Goal: Transaction & Acquisition: Purchase product/service

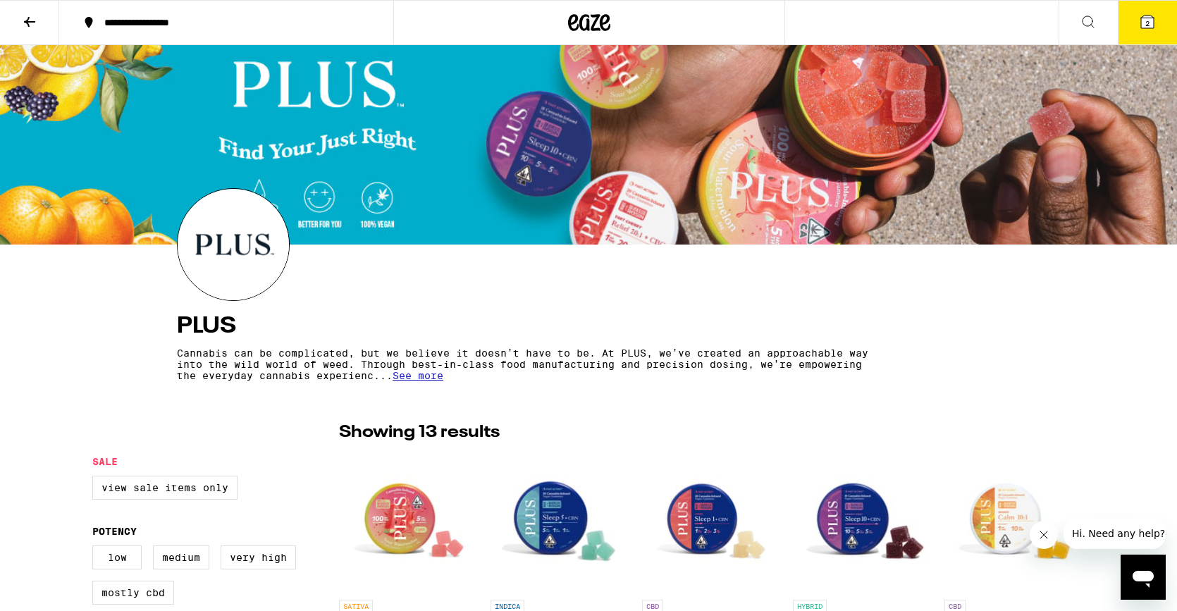
click at [589, 15] on icon at bounding box center [589, 22] width 42 height 25
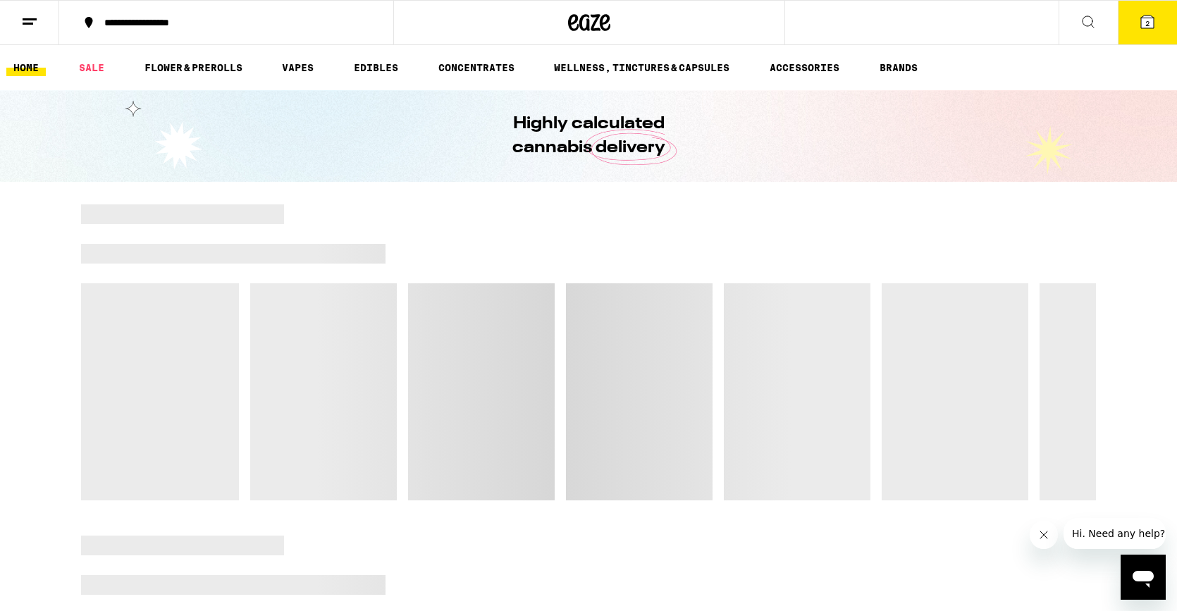
click at [1141, 20] on icon at bounding box center [1147, 22] width 13 height 13
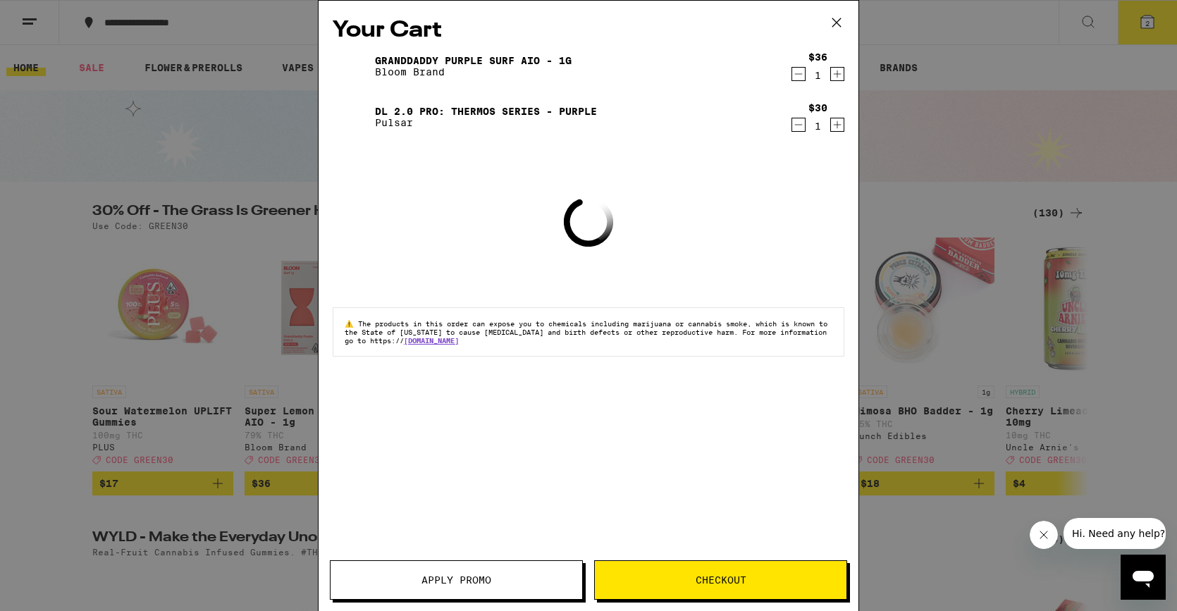
click at [798, 73] on icon "Decrement" at bounding box center [798, 74] width 13 height 17
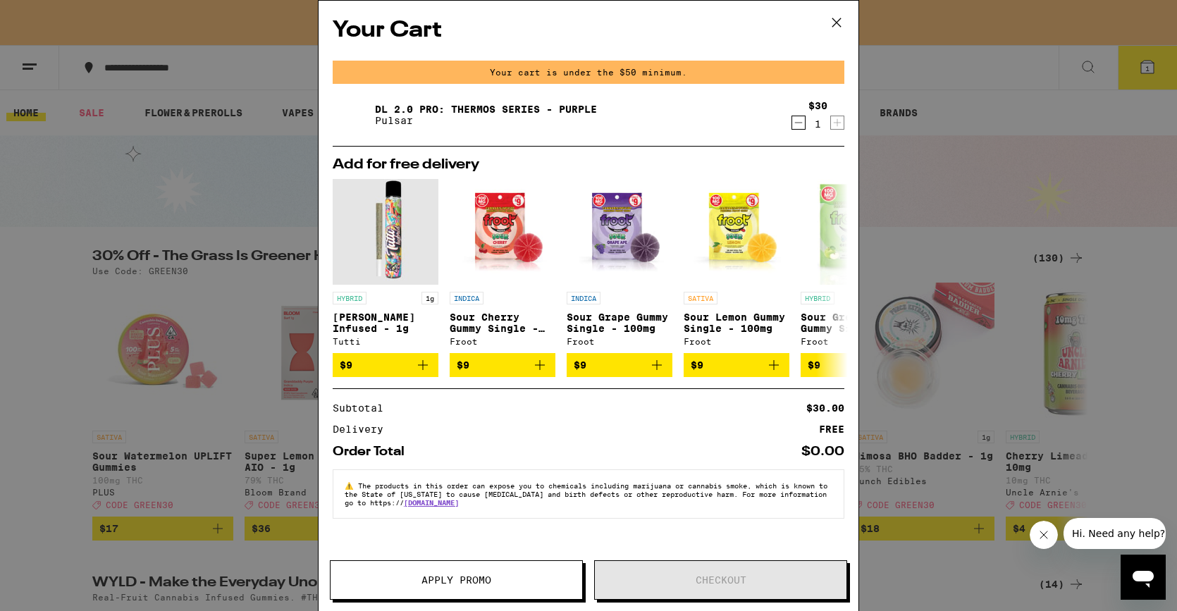
click at [800, 119] on icon "Decrement" at bounding box center [798, 122] width 13 height 17
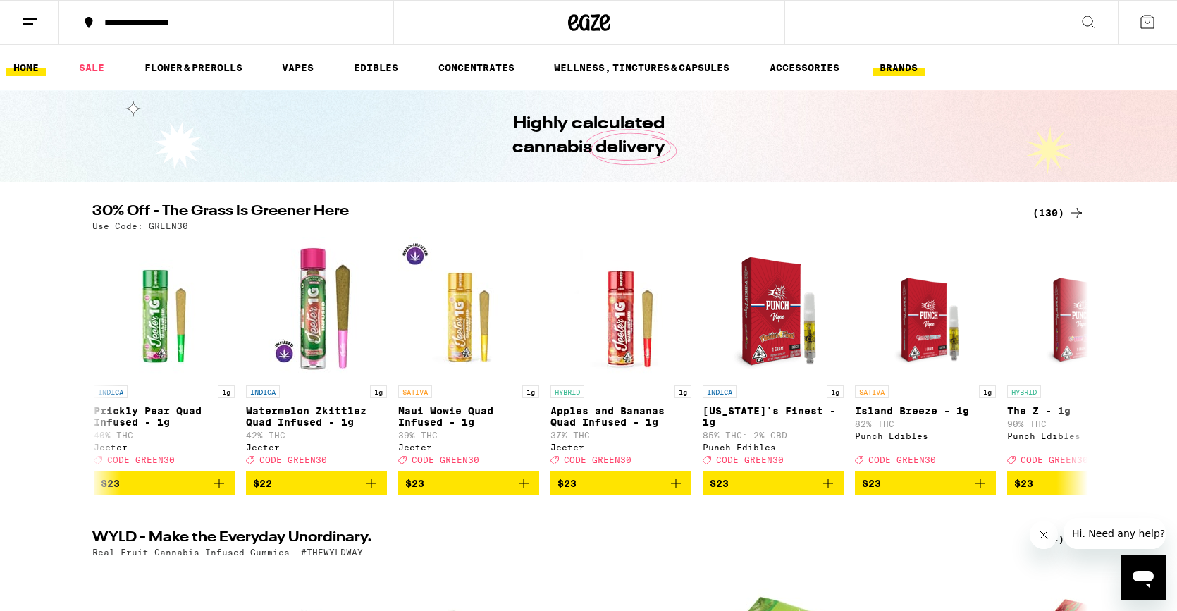
scroll to position [0, 7308]
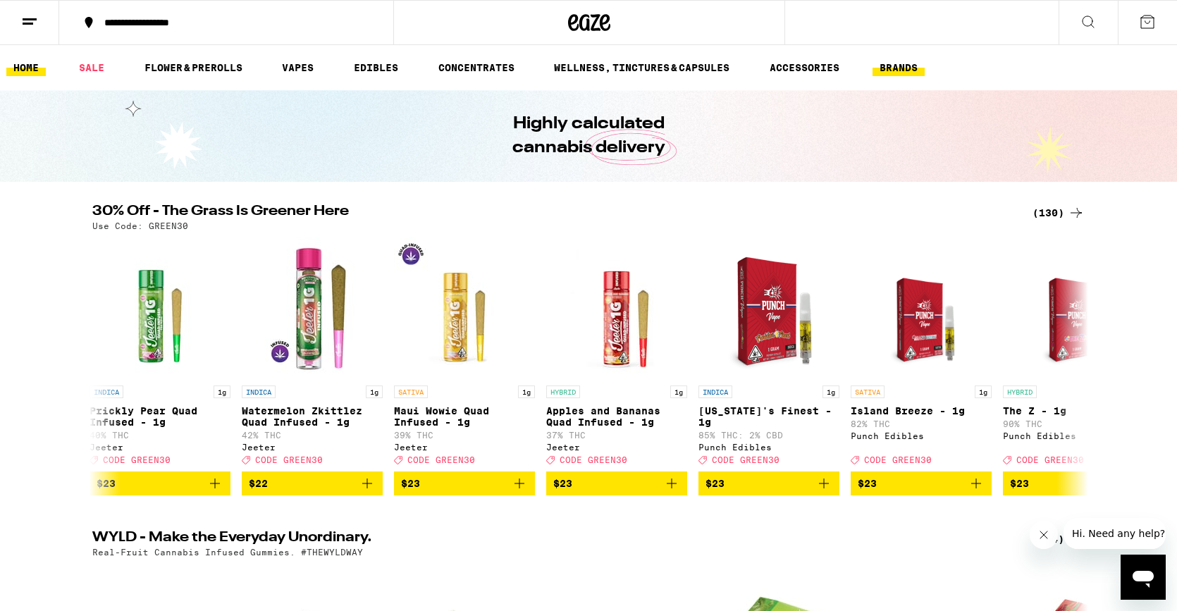
click at [912, 69] on link "BRANDS" at bounding box center [898, 67] width 52 height 17
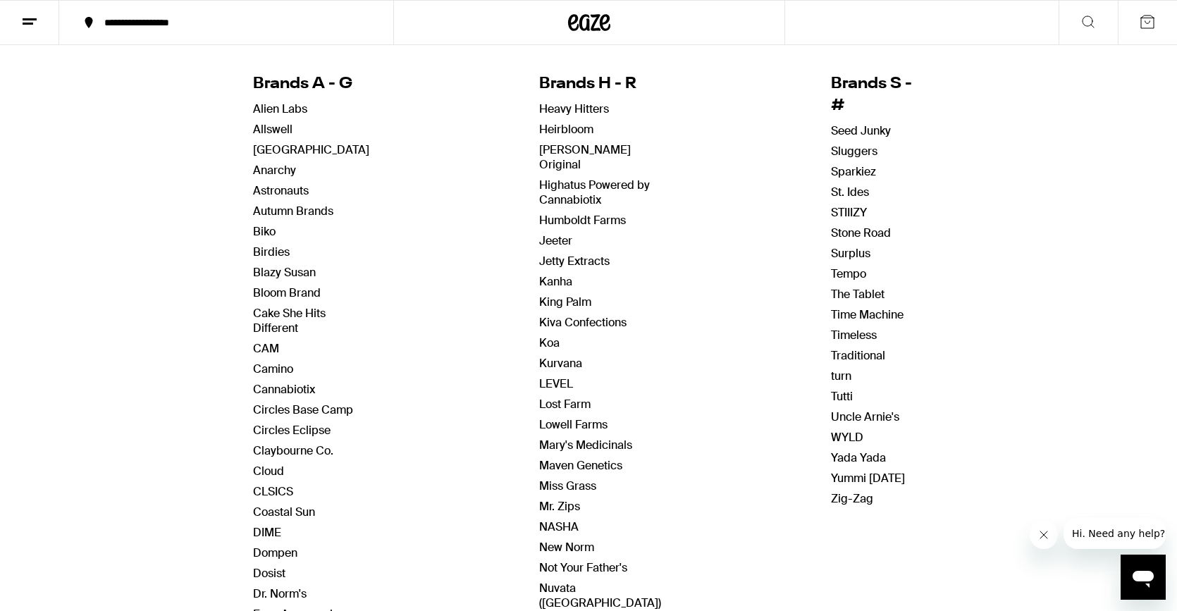
scroll to position [141, 0]
drag, startPoint x: 321, startPoint y: 452, endPoint x: 341, endPoint y: 450, distance: 20.5
click at [321, 452] on link "Claybourne Co." at bounding box center [293, 449] width 80 height 15
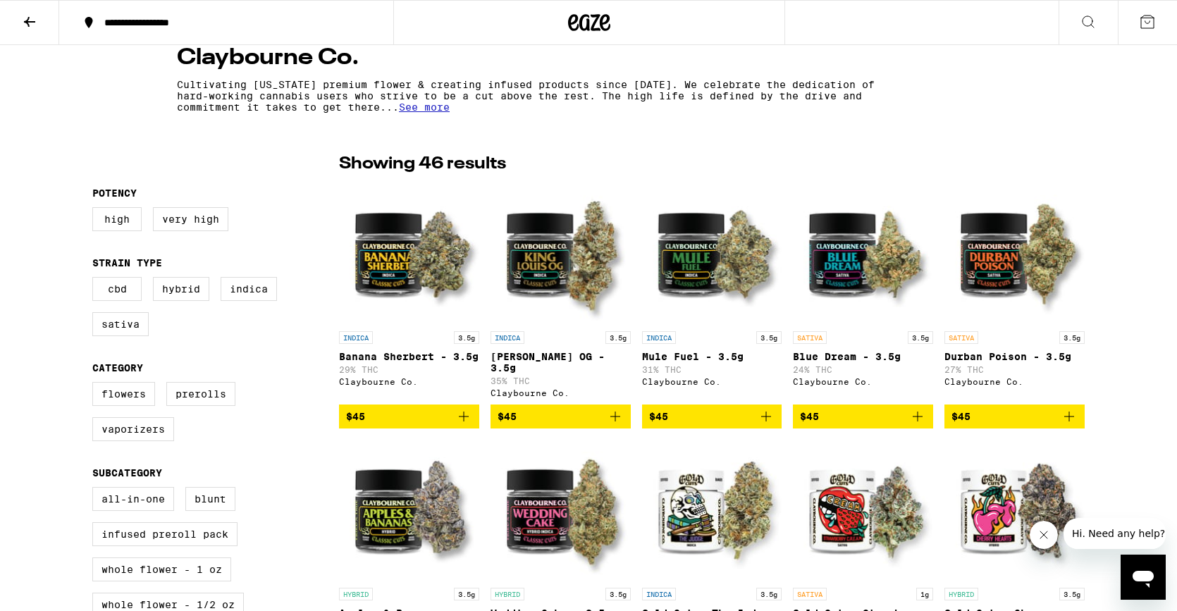
scroll to position [306, 0]
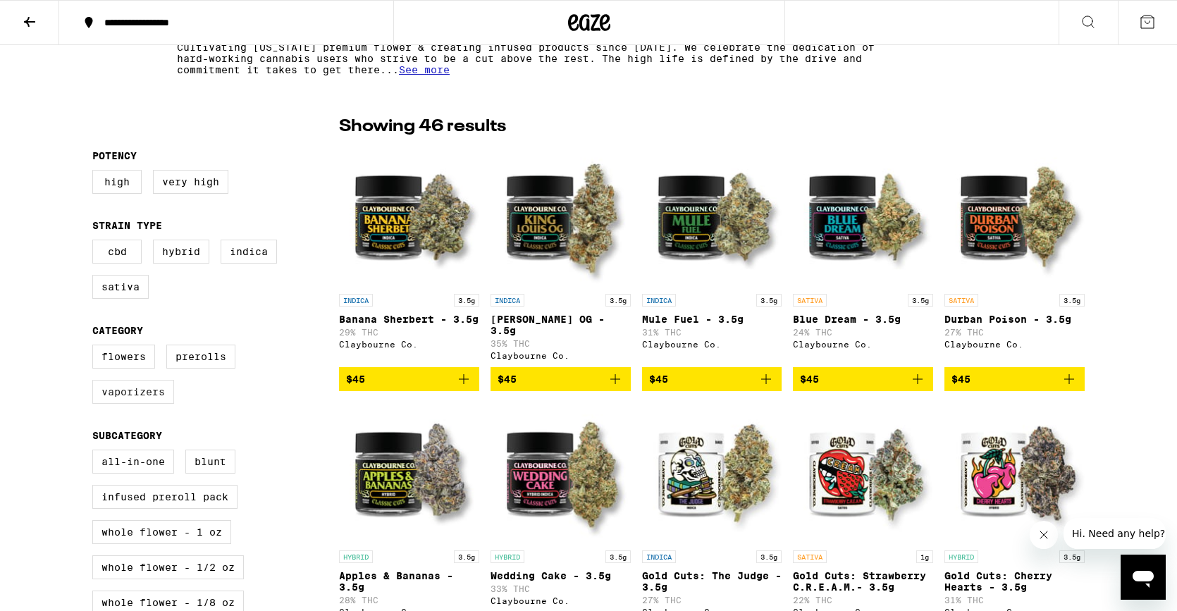
click at [131, 401] on label "Vaporizers" at bounding box center [133, 392] width 82 height 24
click at [96, 347] on input "Vaporizers" at bounding box center [95, 347] width 1 height 1
checkbox input "true"
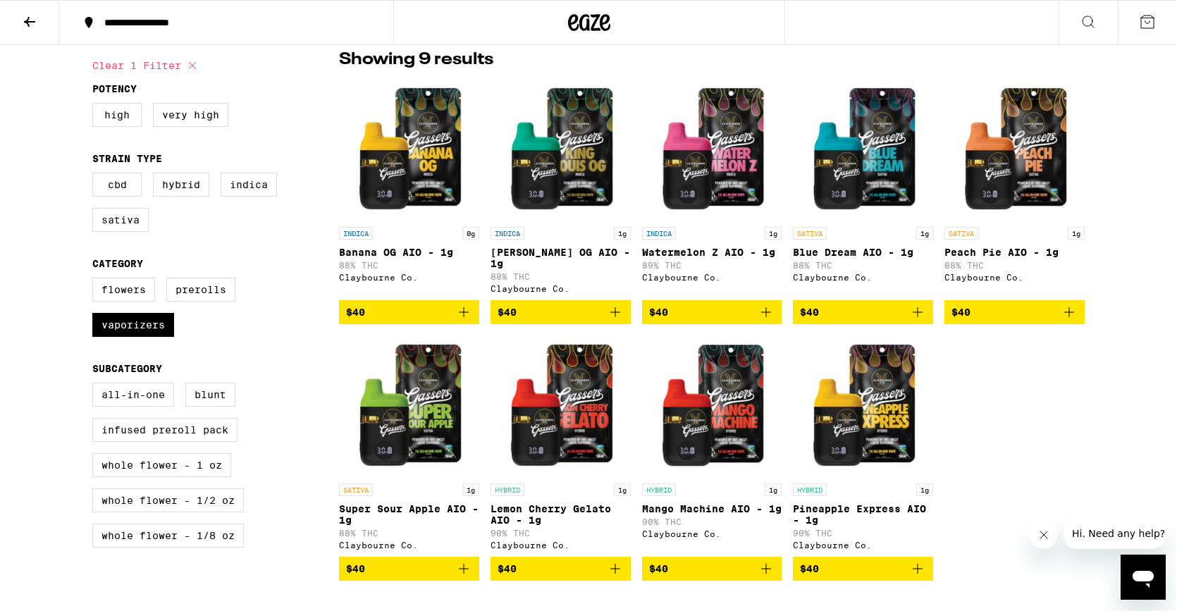
scroll to position [370, 0]
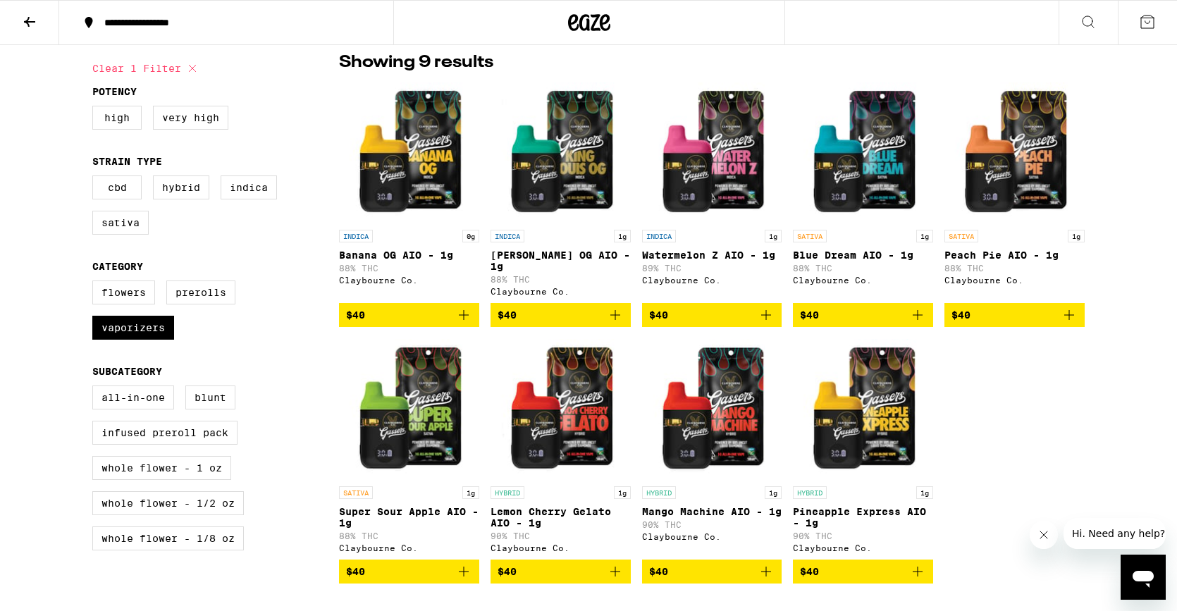
click at [436, 159] on img "Open page for Banana OG AIO - 1g from Claybourne Co." at bounding box center [409, 152] width 140 height 141
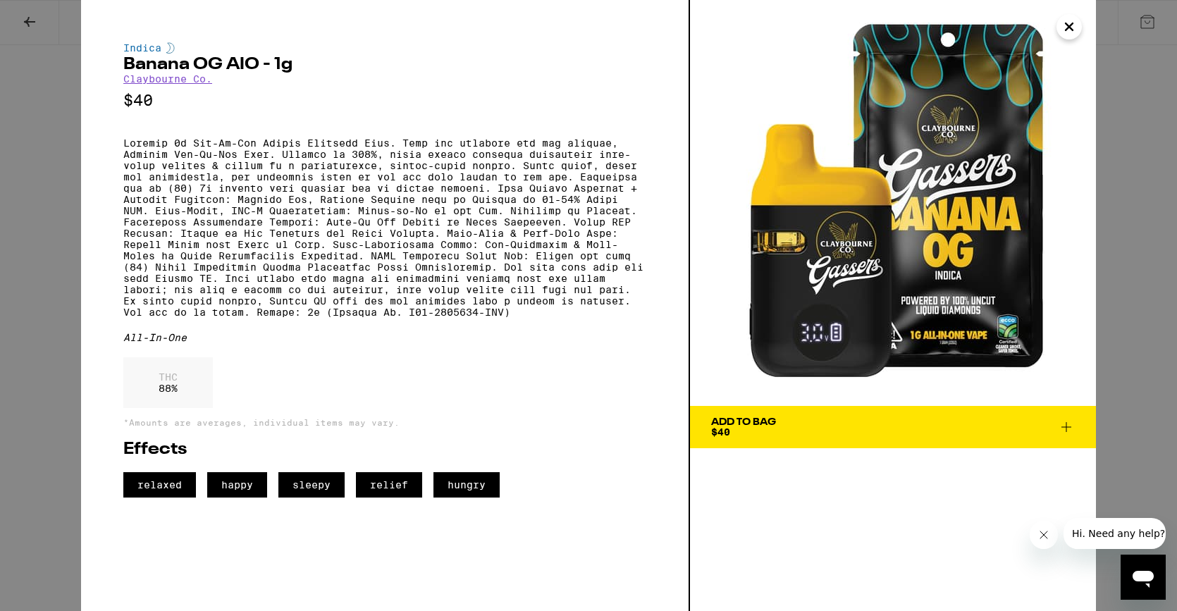
click at [1071, 30] on icon "Close" at bounding box center [1068, 26] width 17 height 21
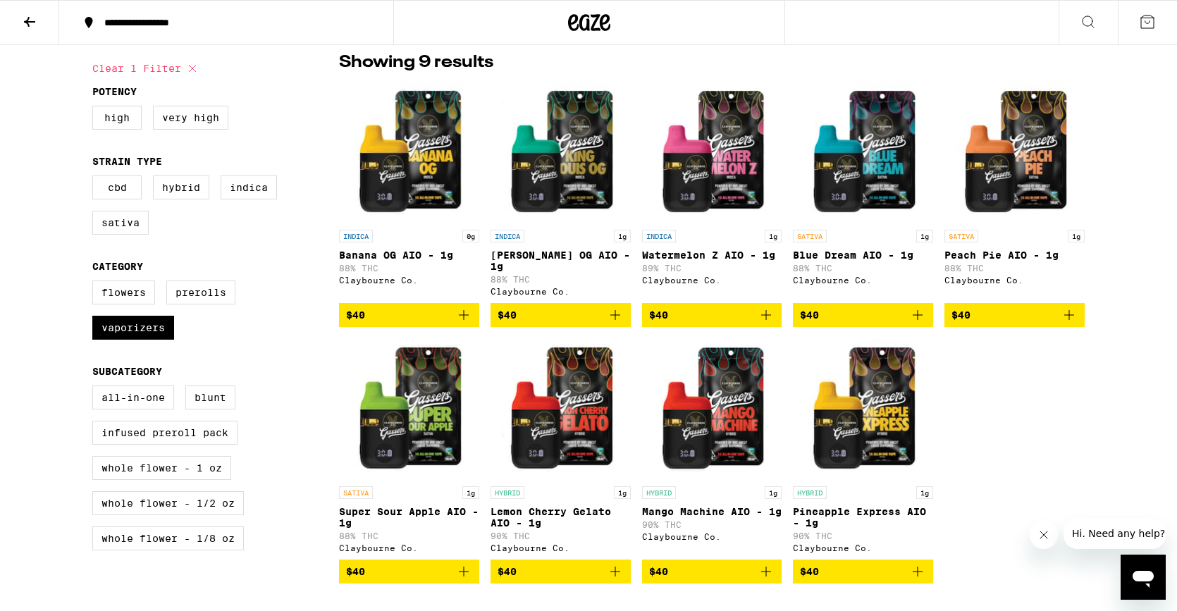
click at [710, 459] on img "Open page for Mango Machine AIO - 1g from Claybourne Co." at bounding box center [712, 408] width 140 height 141
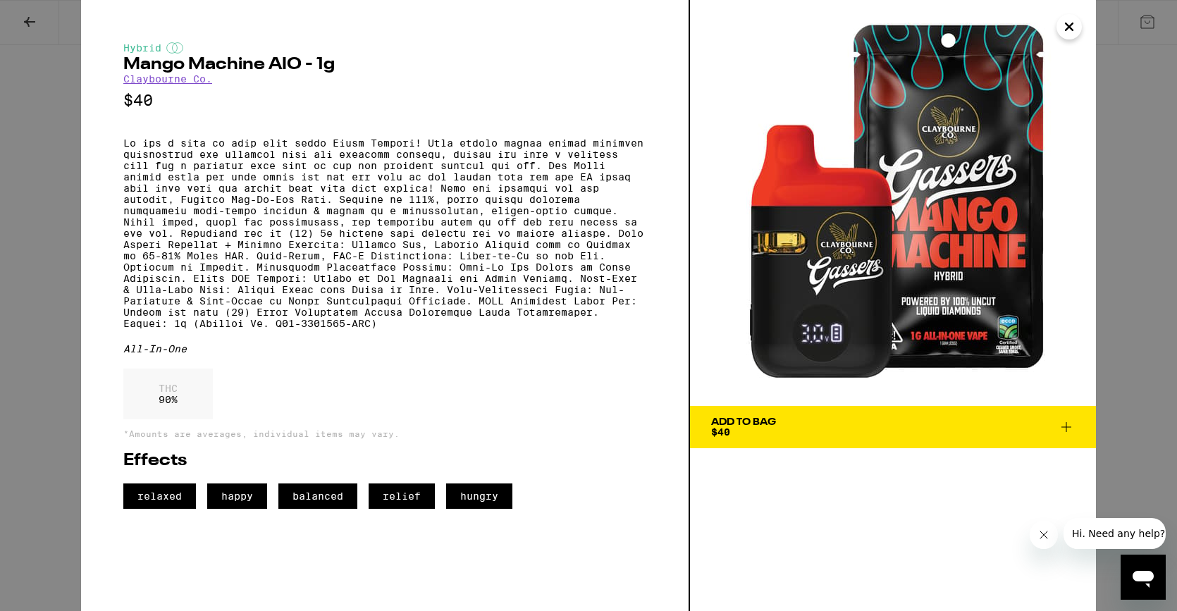
click at [1067, 28] on icon "Close" at bounding box center [1068, 26] width 7 height 7
